Goal: Information Seeking & Learning: Learn about a topic

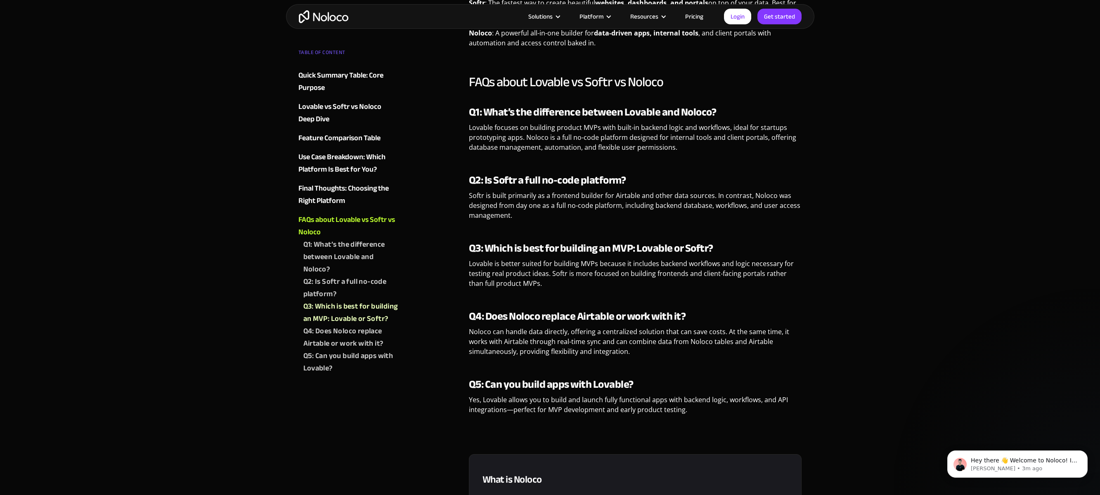
scroll to position [2154, 0]
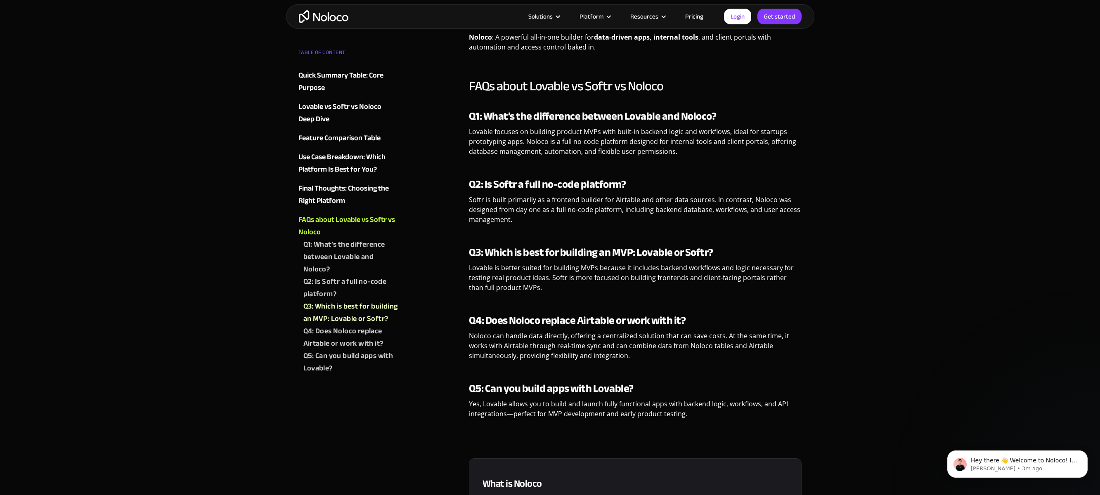
click at [339, 16] on img "home" at bounding box center [324, 16] width 50 height 13
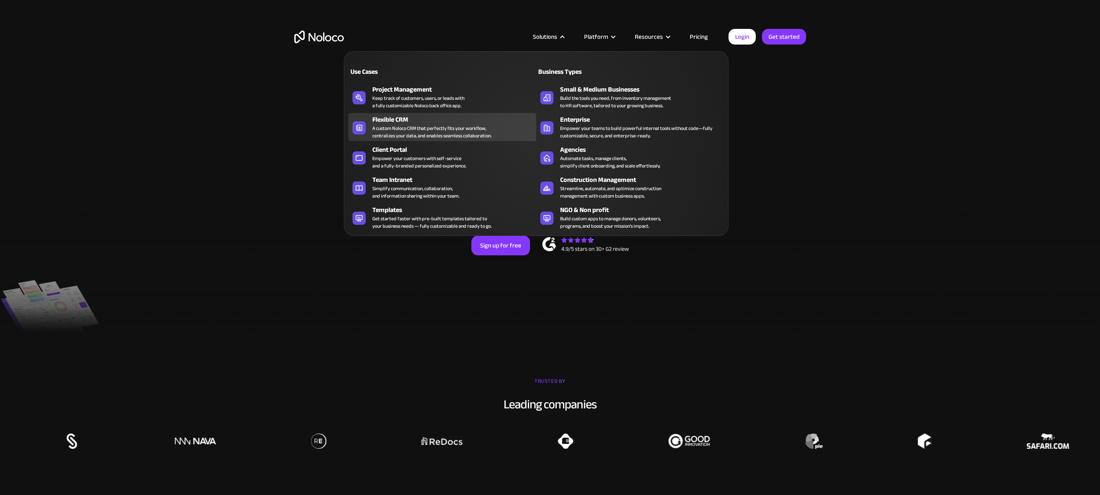
click at [445, 126] on div "A custom Noloco CRM that perfectly fits your workflow, centralizes your data, a…" at bounding box center [431, 132] width 119 height 15
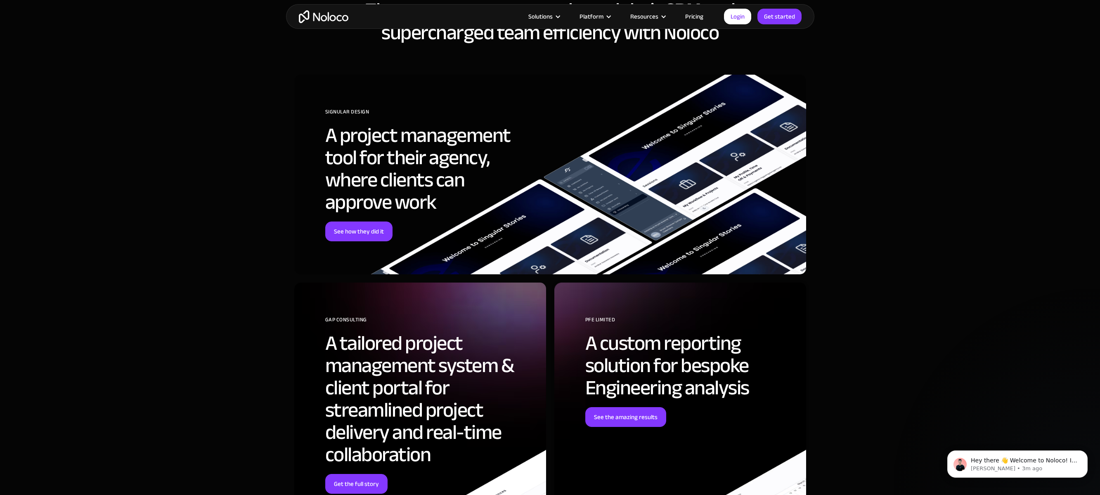
scroll to position [2118, 0]
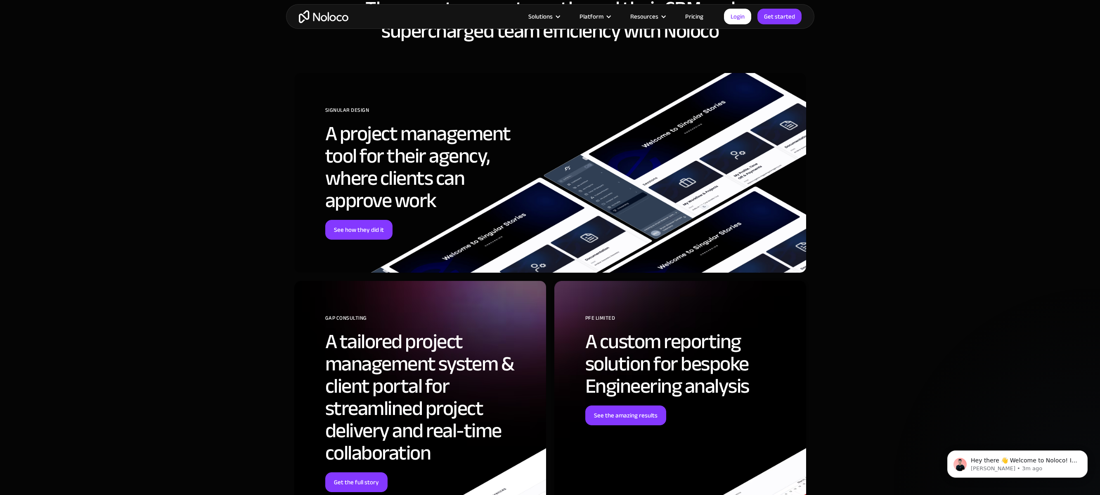
click at [693, 15] on link "Pricing" at bounding box center [694, 16] width 39 height 11
